Goal: Task Accomplishment & Management: Use online tool/utility

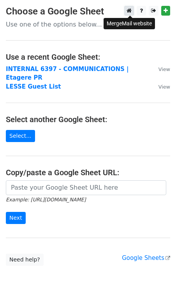
click at [128, 12] on icon at bounding box center [129, 10] width 5 height 5
